Goal: Task Accomplishment & Management: Complete application form

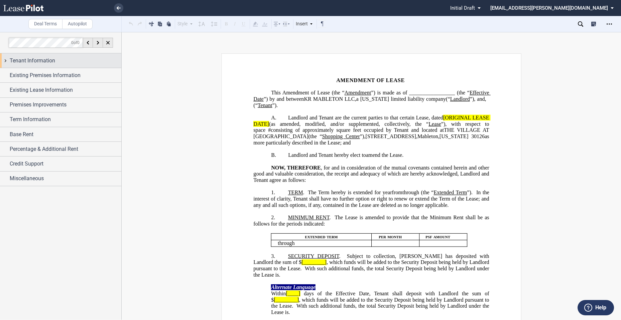
click at [76, 61] on div "Tenant Information" at bounding box center [66, 61] width 112 height 8
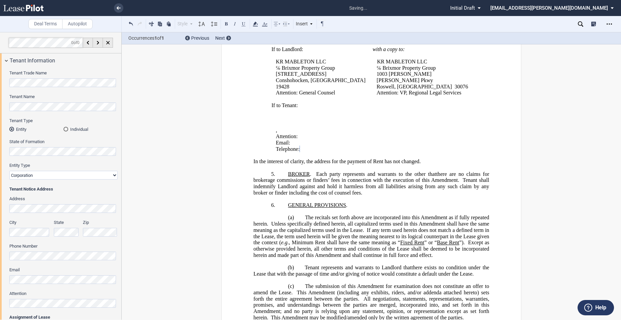
scroll to position [111, 0]
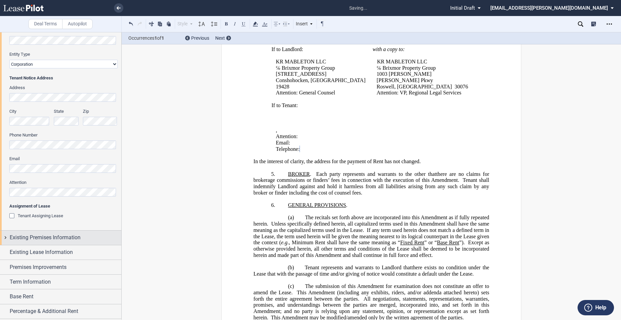
click at [58, 241] on span "Existing Premises Information" at bounding box center [45, 238] width 71 height 8
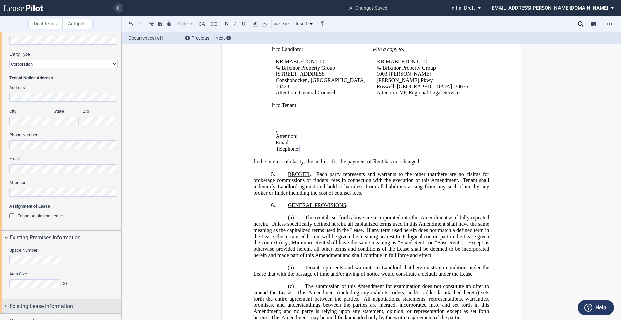
click at [77, 307] on div "Existing Lease Information" at bounding box center [66, 307] width 112 height 8
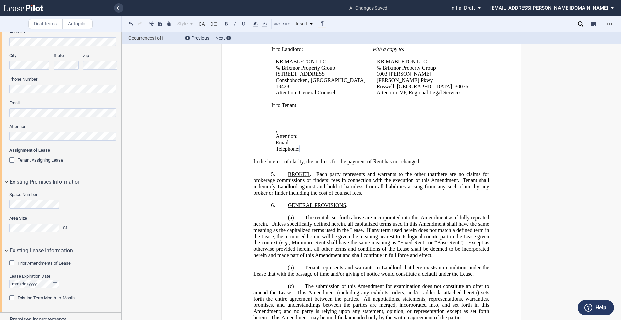
click at [52, 264] on span "Prior Amendments of Lease" at bounding box center [44, 263] width 53 height 5
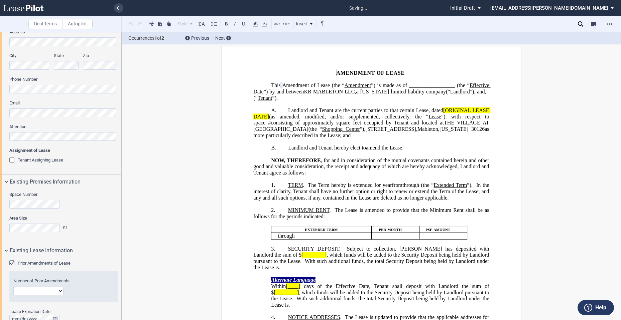
scroll to position [0, 0]
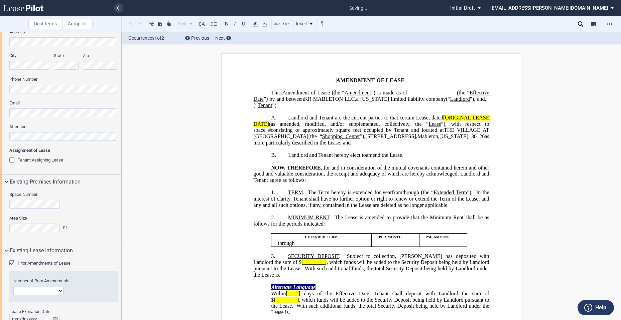
click at [59, 292] on select "1 2 3 4 5 6 7 8 9 10 11 12" at bounding box center [38, 291] width 50 height 9
select select "number:1"
click at [13, 287] on select "1 2 3 4 5 6 7 8 9 10 11 12" at bounding box center [38, 291] width 50 height 9
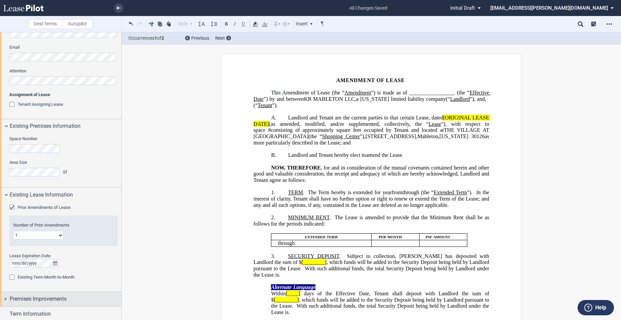
scroll to position [278, 0]
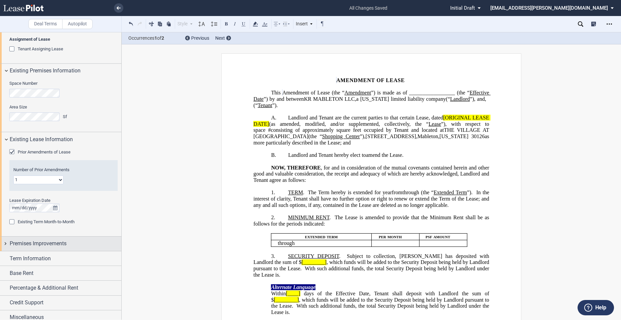
click at [51, 242] on span "Premises Improvements" at bounding box center [38, 244] width 57 height 8
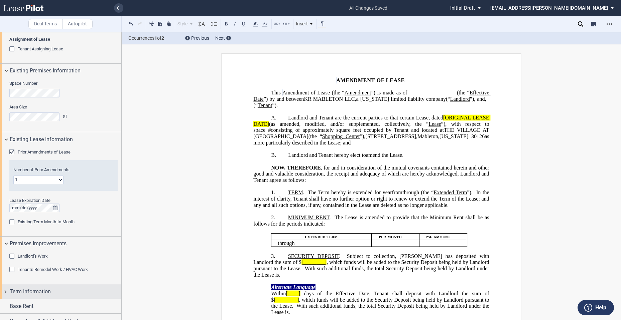
click at [48, 291] on span "Term Information" at bounding box center [30, 292] width 41 height 8
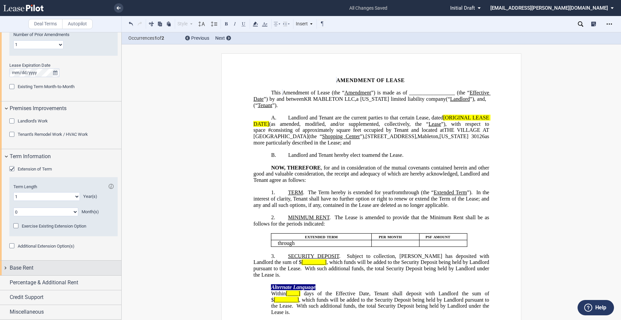
click at [42, 269] on div "Base Rent" at bounding box center [66, 268] width 112 height 8
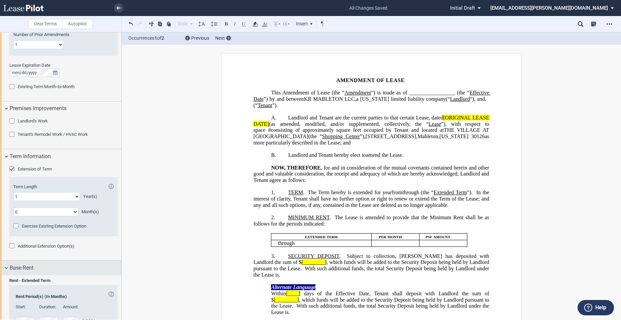
scroll to position [492, 0]
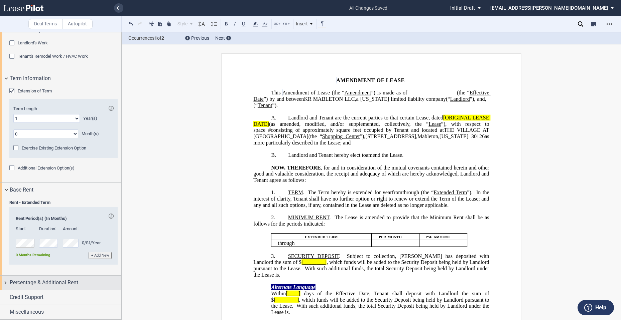
click at [43, 280] on span "Percentage & Additional Rent" at bounding box center [44, 283] width 68 height 8
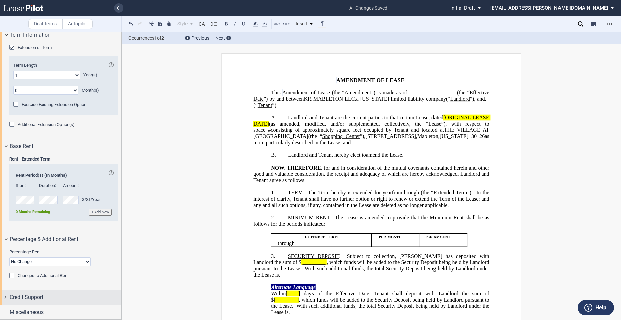
click at [63, 293] on div "Credit Support" at bounding box center [60, 298] width 121 height 14
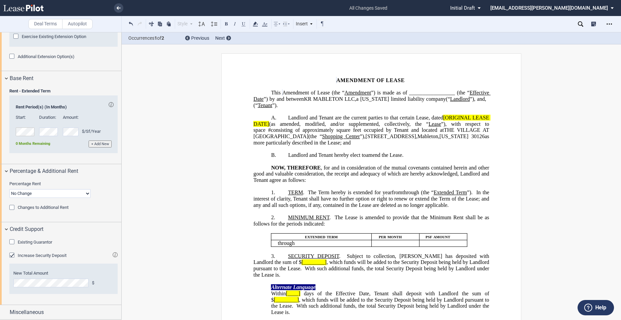
click at [44, 254] on span "Increase Security Deposit" at bounding box center [42, 255] width 49 height 5
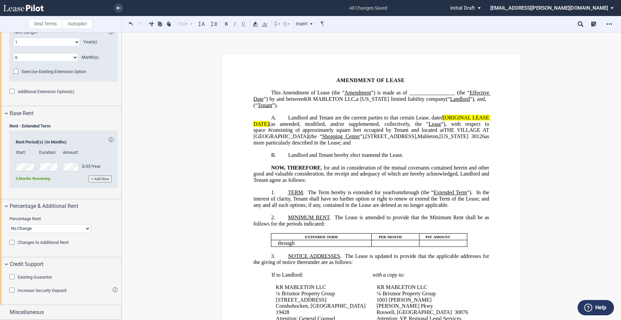
scroll to position [568, 0]
click at [44, 310] on div "Miscellaneous" at bounding box center [66, 313] width 112 height 8
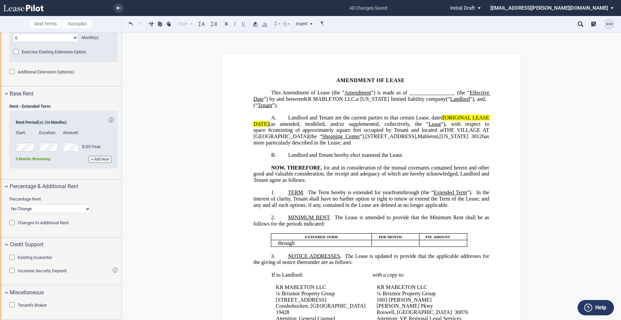
click at [608, 26] on icon "Open Lease options menu" at bounding box center [608, 23] width 5 height 5
click at [542, 36] on div "Download" at bounding box center [571, 36] width 82 height 6
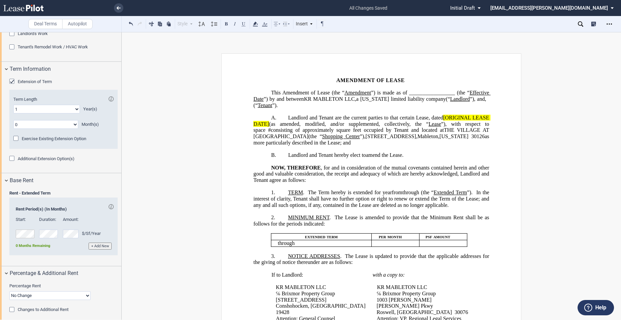
scroll to position [557, 0]
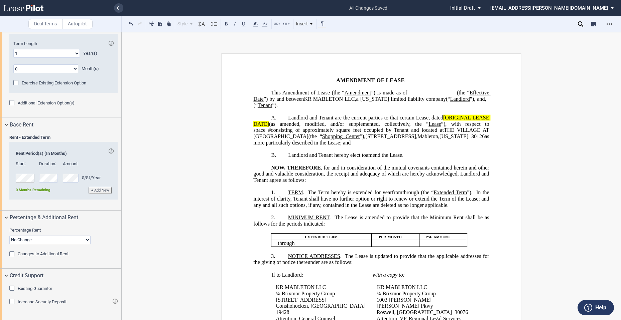
click at [39, 286] on span "Existing Guarantor" at bounding box center [35, 288] width 34 height 5
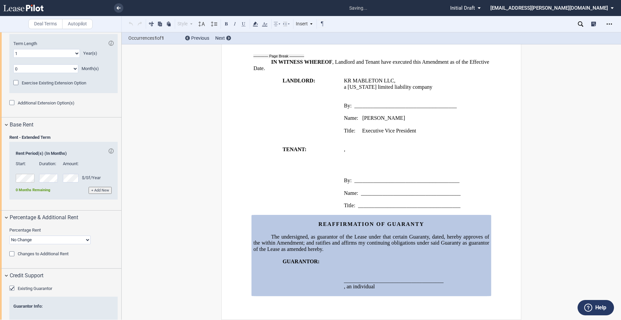
scroll to position [668, 0]
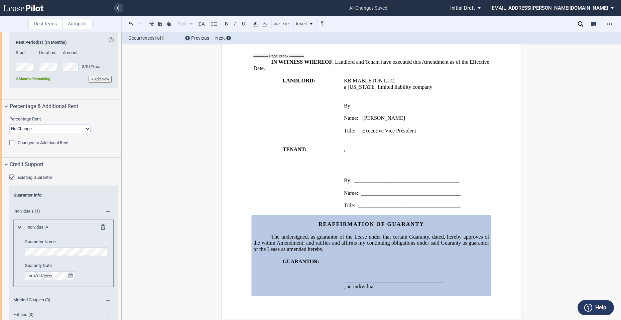
click at [107, 211] on md-icon at bounding box center [110, 214] width 9 height 8
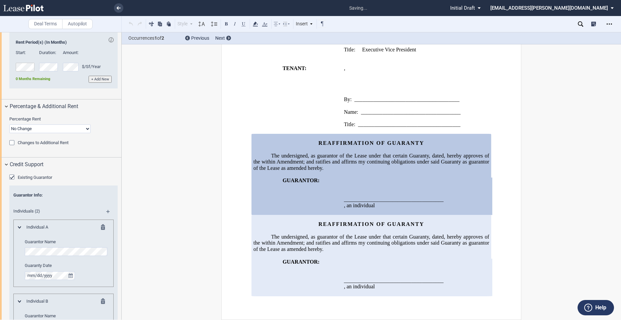
click at [101, 230] on md-icon at bounding box center [105, 228] width 8 height 8
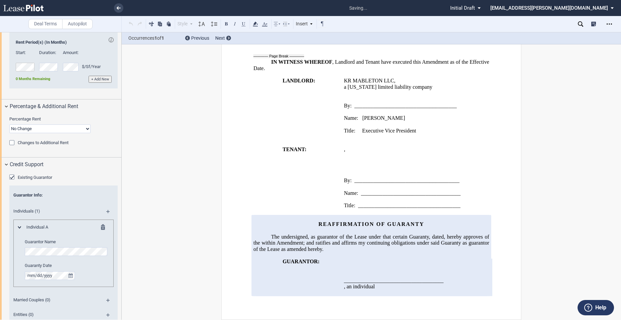
click at [101, 227] on md-icon at bounding box center [105, 228] width 8 height 8
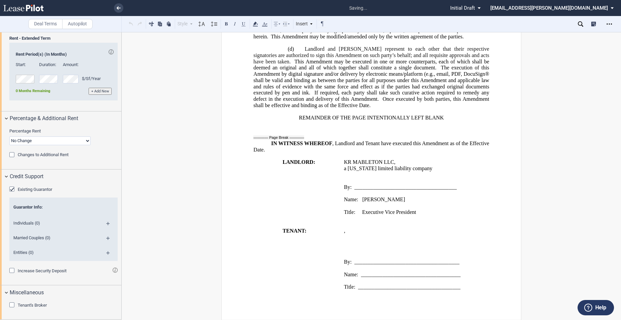
scroll to position [656, 0]
click at [106, 238] on md-icon at bounding box center [110, 241] width 9 height 8
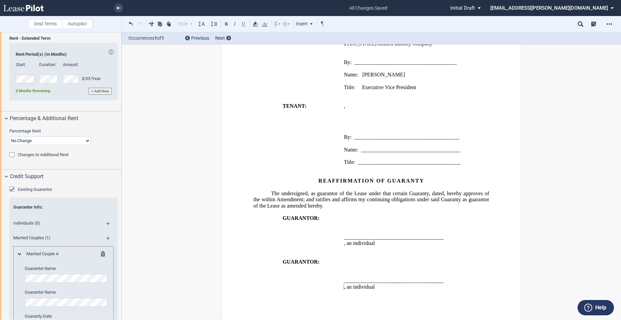
scroll to position [754, 0]
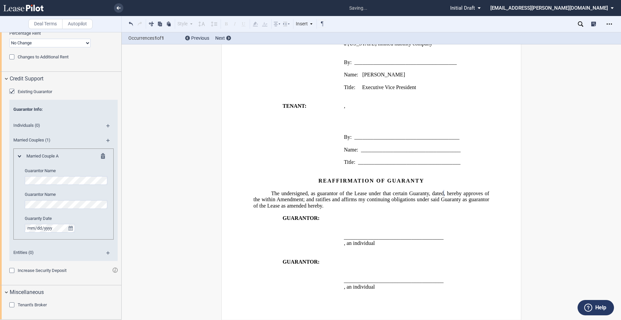
click at [85, 275] on div "Increase Security Deposit New Total Amount $" at bounding box center [63, 274] width 108 height 13
click at [610, 22] on icon "Open Lease options menu" at bounding box center [608, 23] width 5 height 5
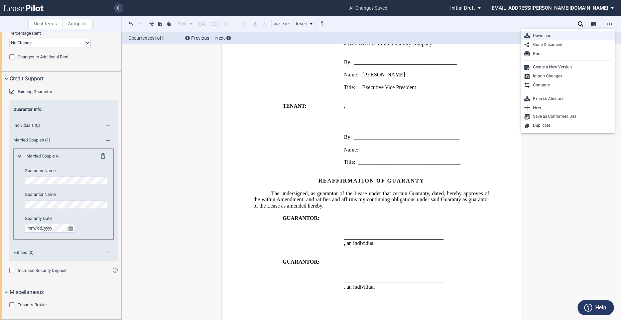
click at [559, 37] on div "Download" at bounding box center [571, 36] width 82 height 6
